Goal: Task Accomplishment & Management: Use online tool/utility

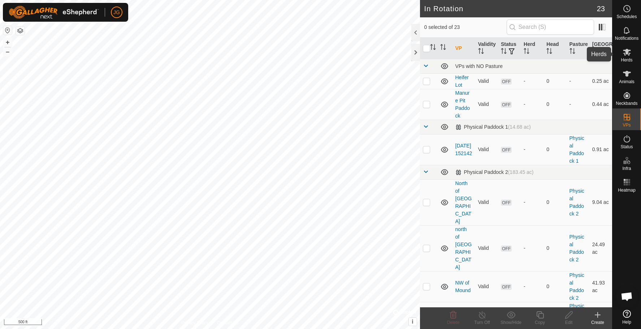
drag, startPoint x: 627, startPoint y: 56, endPoint x: 627, endPoint y: 52, distance: 4.7
click at [627, 52] on icon at bounding box center [627, 52] width 8 height 7
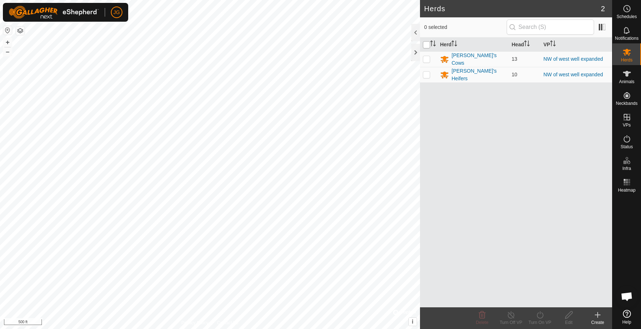
click at [428, 44] on input "checkbox" at bounding box center [426, 44] width 7 height 7
checkbox input "true"
click at [540, 315] on icon at bounding box center [540, 314] width 9 height 9
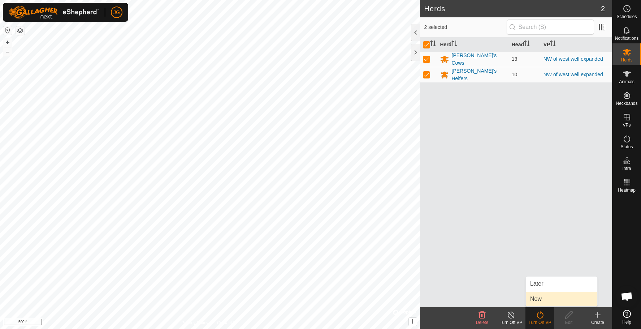
click at [534, 294] on link "Now" at bounding box center [562, 298] width 72 height 14
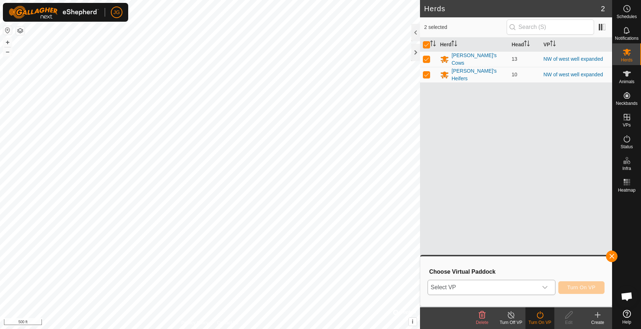
click at [543, 288] on icon "dropdown trigger" at bounding box center [545, 287] width 6 height 6
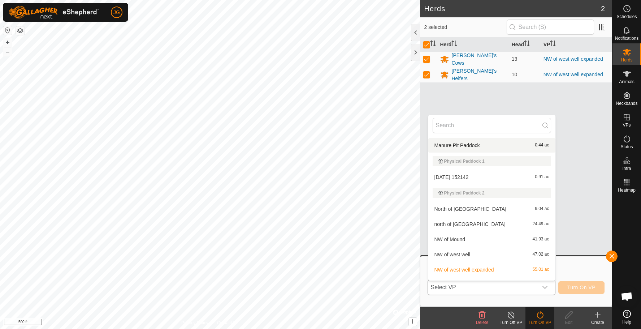
scroll to position [33, 0]
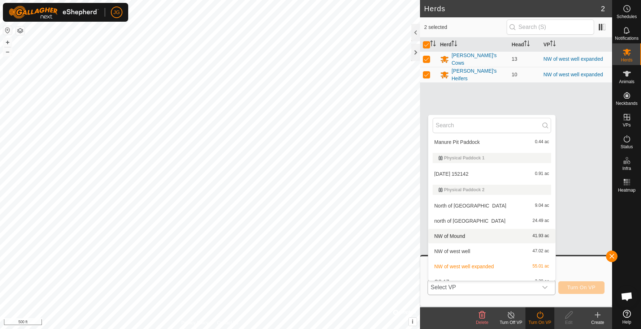
click at [451, 236] on li "NW of Mound 41.93 ac" at bounding box center [491, 236] width 127 height 14
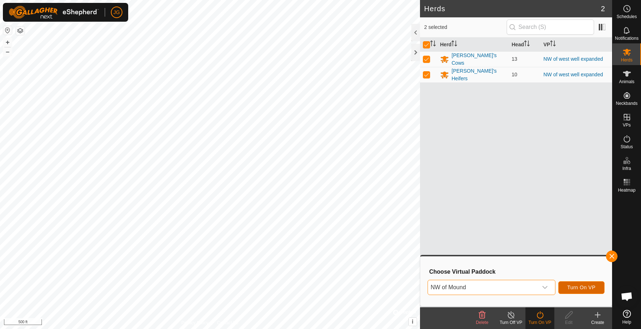
click at [582, 284] on span "Turn On VP" at bounding box center [581, 287] width 28 height 6
